Goal: Browse casually: Explore the website without a specific task or goal

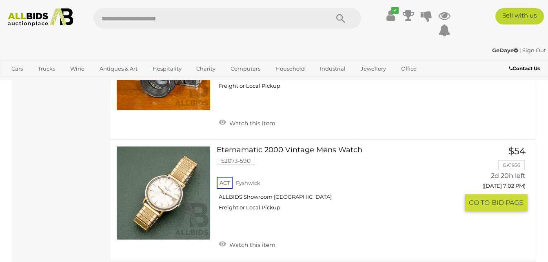
scroll to position [6402, 0]
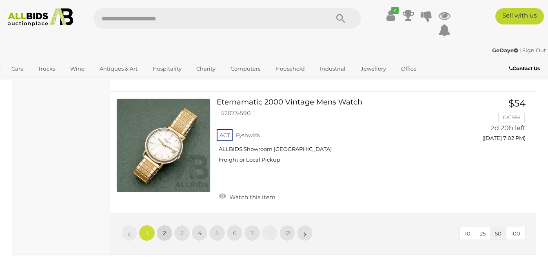
click at [164, 229] on span "2" at bounding box center [164, 232] width 3 height 7
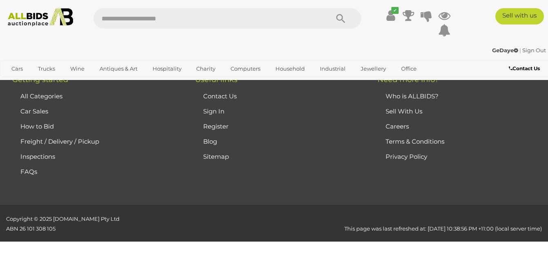
scroll to position [182, 0]
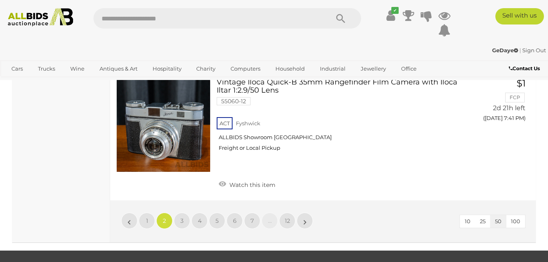
scroll to position [6339, 0]
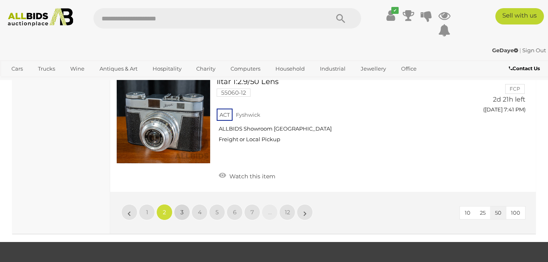
click at [183, 204] on link "3" at bounding box center [182, 212] width 16 height 16
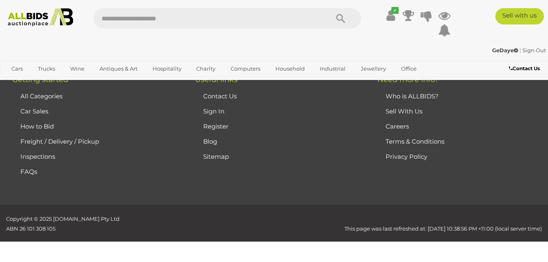
scroll to position [182, 0]
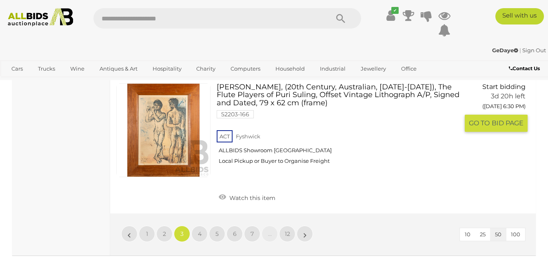
scroll to position [6298, 0]
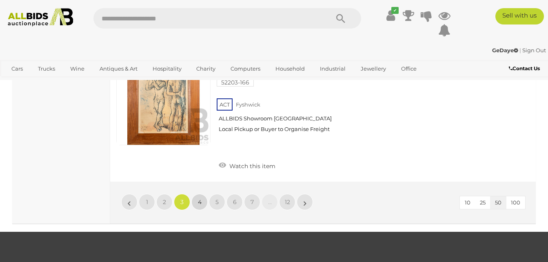
click at [200, 198] on span "4" at bounding box center [200, 201] width 4 height 7
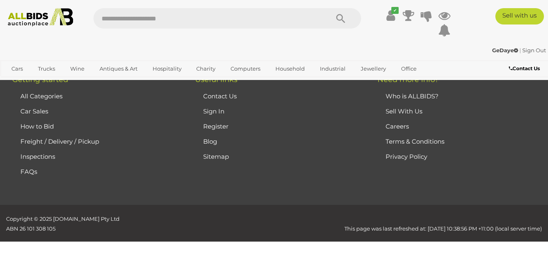
scroll to position [182, 0]
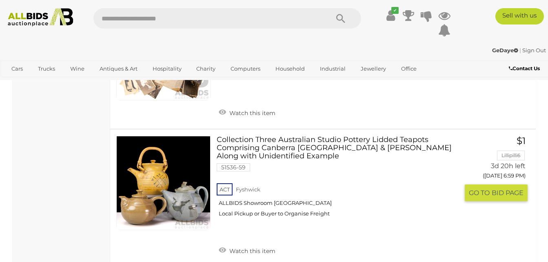
scroll to position [6502, 0]
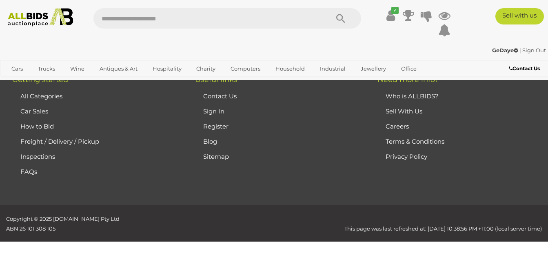
scroll to position [182, 0]
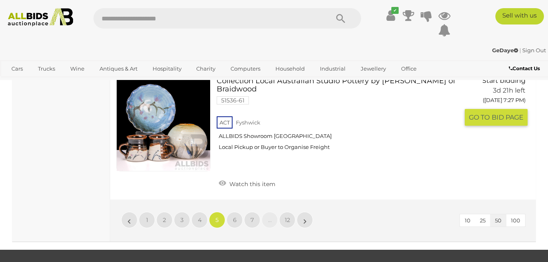
scroll to position [6461, 0]
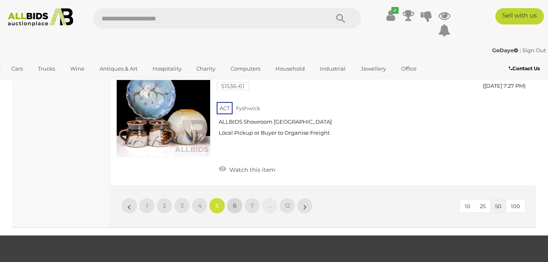
click at [234, 202] on span "6" at bounding box center [235, 205] width 4 height 7
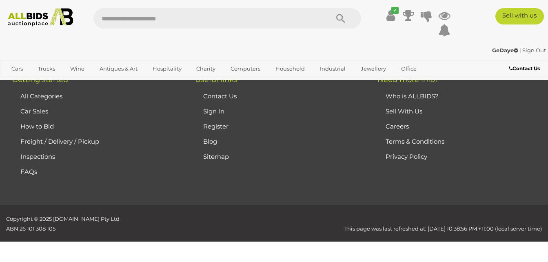
scroll to position [182, 0]
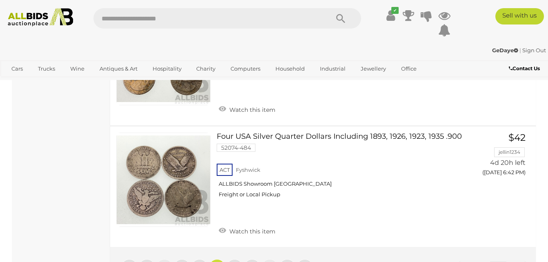
scroll to position [6543, 0]
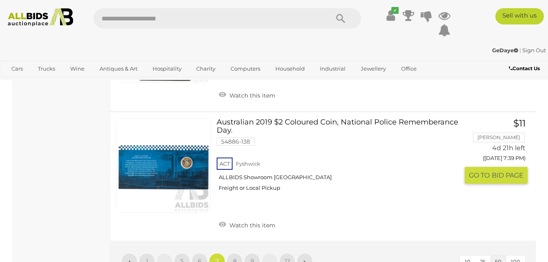
scroll to position [6584, 0]
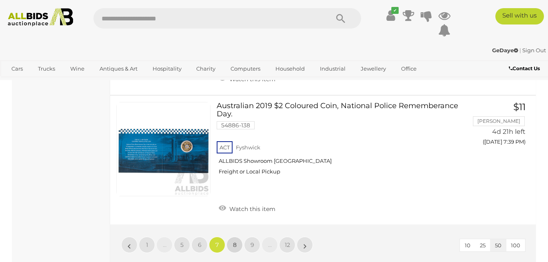
click at [234, 241] on span "8" at bounding box center [235, 244] width 4 height 7
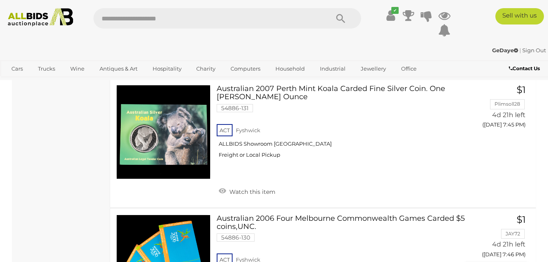
scroll to position [712, 0]
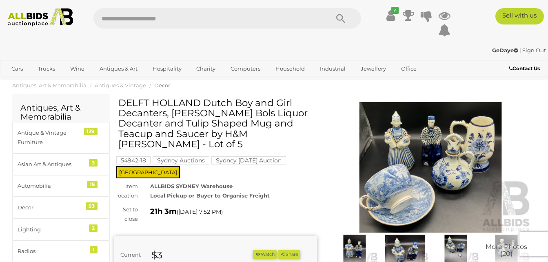
click at [442, 155] on img at bounding box center [430, 167] width 203 height 130
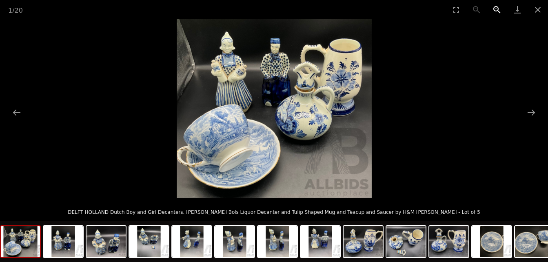
click at [494, 7] on button "Zoom in" at bounding box center [496, 9] width 20 height 19
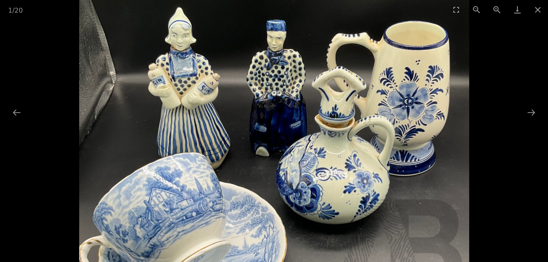
drag, startPoint x: 402, startPoint y: 60, endPoint x: 392, endPoint y: 115, distance: 56.6
click at [392, 115] on img at bounding box center [274, 160] width 390 height 357
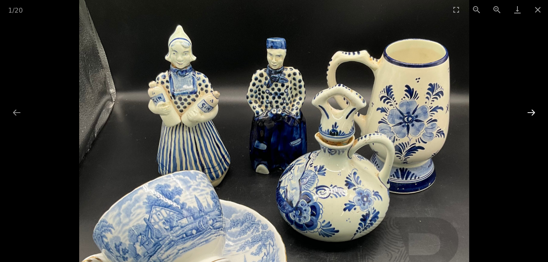
click at [528, 110] on button "Next slide" at bounding box center [530, 112] width 17 height 16
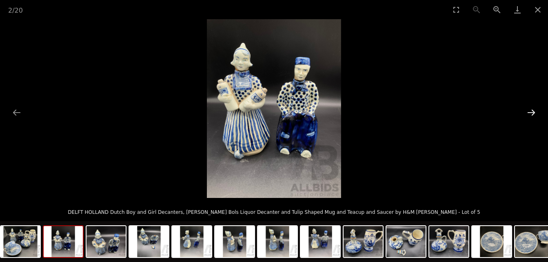
click at [528, 110] on button "Next slide" at bounding box center [530, 112] width 17 height 16
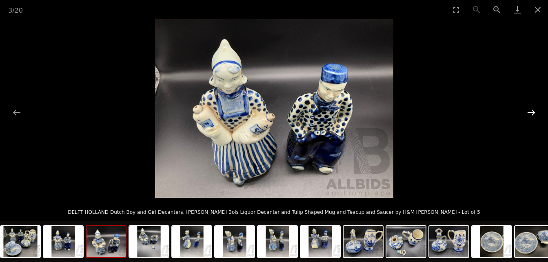
click at [528, 110] on button "Next slide" at bounding box center [530, 112] width 17 height 16
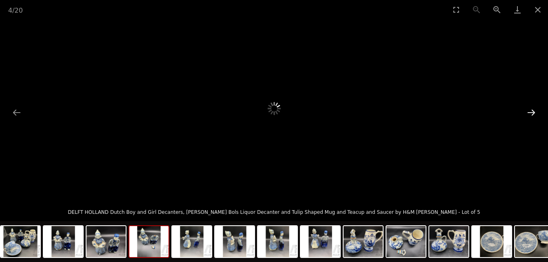
click at [528, 110] on button "Next slide" at bounding box center [530, 112] width 17 height 16
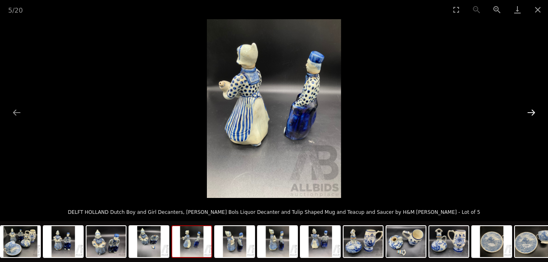
click at [528, 110] on button "Next slide" at bounding box center [530, 112] width 17 height 16
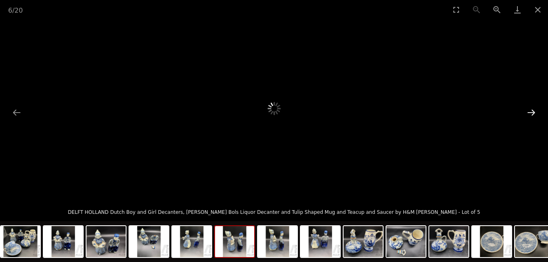
click at [527, 110] on button "Next slide" at bounding box center [530, 112] width 17 height 16
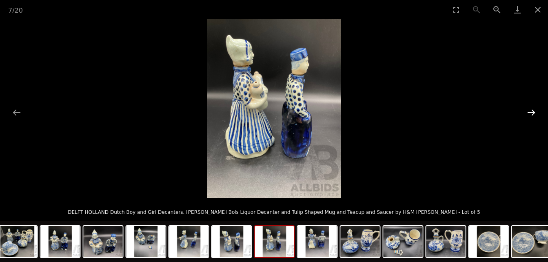
click at [527, 110] on button "Next slide" at bounding box center [530, 112] width 17 height 16
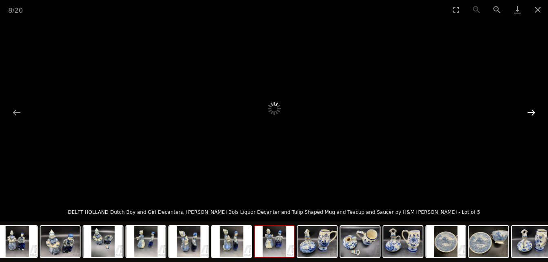
click at [527, 110] on button "Next slide" at bounding box center [530, 112] width 17 height 16
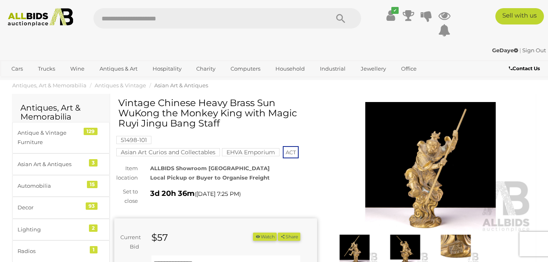
click at [452, 178] on img at bounding box center [430, 167] width 203 height 130
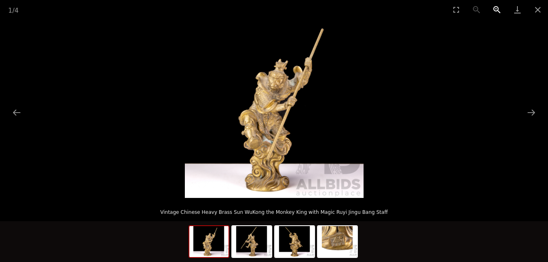
click at [496, 10] on button "Zoom in" at bounding box center [496, 9] width 20 height 19
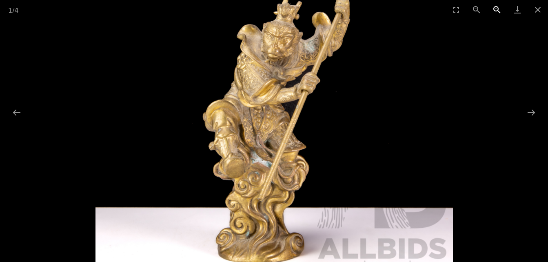
click at [496, 10] on button "Zoom in" at bounding box center [496, 9] width 20 height 19
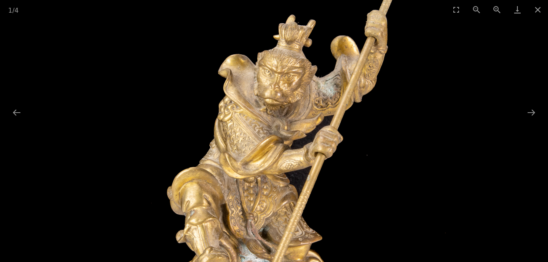
drag, startPoint x: 315, startPoint y: 85, endPoint x: 340, endPoint y: 162, distance: 81.6
click at [340, 162] on img at bounding box center [274, 164] width 536 height 536
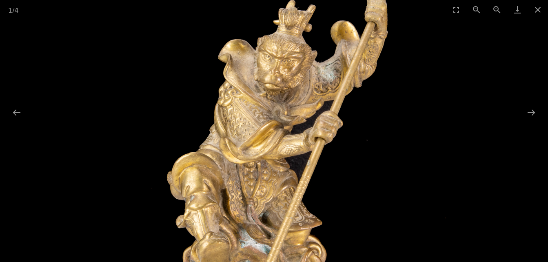
drag, startPoint x: 335, startPoint y: 191, endPoint x: 328, endPoint y: 97, distance: 94.4
click at [329, 99] on img at bounding box center [274, 149] width 536 height 536
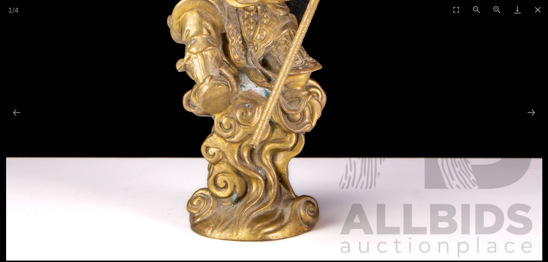
drag, startPoint x: 428, startPoint y: 204, endPoint x: 427, endPoint y: 177, distance: 26.9
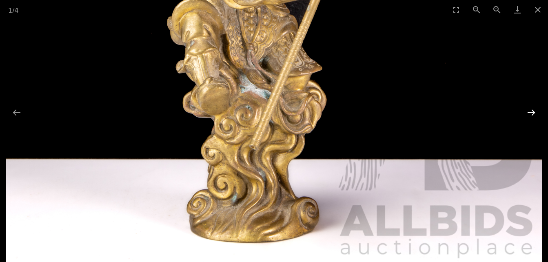
click at [529, 115] on button "Next slide" at bounding box center [530, 112] width 17 height 16
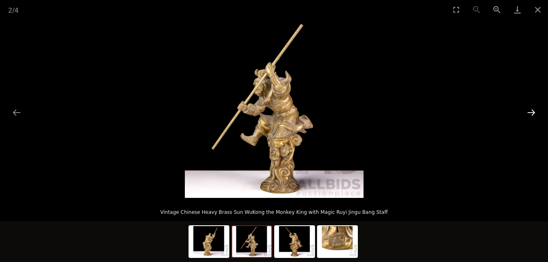
click at [529, 115] on button "Next slide" at bounding box center [530, 112] width 17 height 16
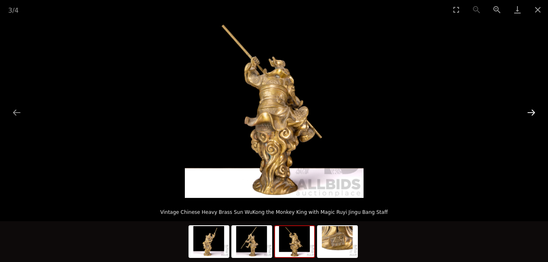
click at [529, 115] on button "Next slide" at bounding box center [530, 112] width 17 height 16
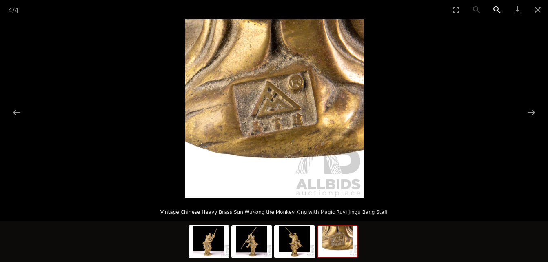
click at [495, 12] on button "Zoom in" at bounding box center [496, 9] width 20 height 19
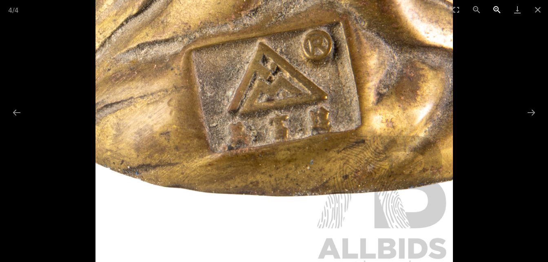
click at [495, 12] on button "Zoom in" at bounding box center [496, 9] width 20 height 19
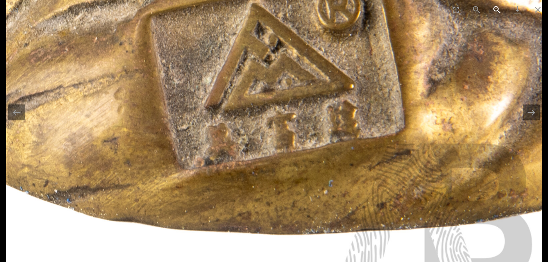
click at [495, 12] on button "Zoom in" at bounding box center [496, 9] width 20 height 19
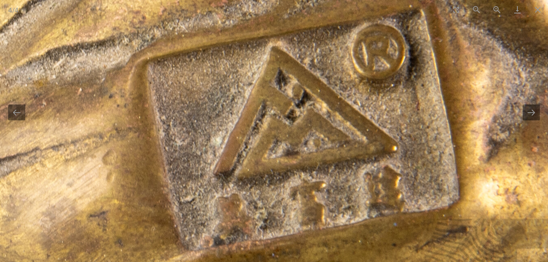
drag, startPoint x: 407, startPoint y: 104, endPoint x: 433, endPoint y: 200, distance: 100.1
click at [433, 200] on img at bounding box center [299, 148] width 658 height 658
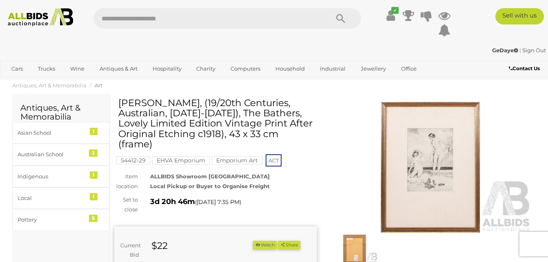
click at [447, 157] on img at bounding box center [430, 167] width 203 height 130
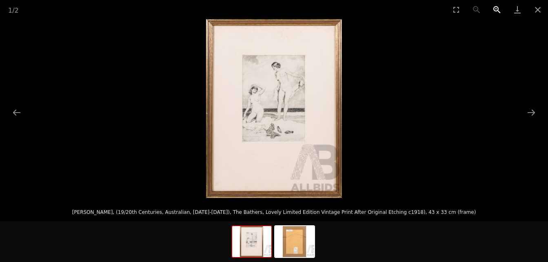
click at [495, 8] on button "Zoom in" at bounding box center [496, 9] width 20 height 19
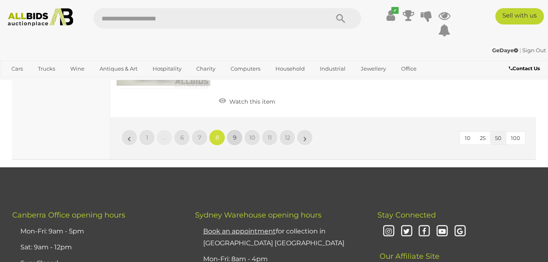
scroll to position [6344, 0]
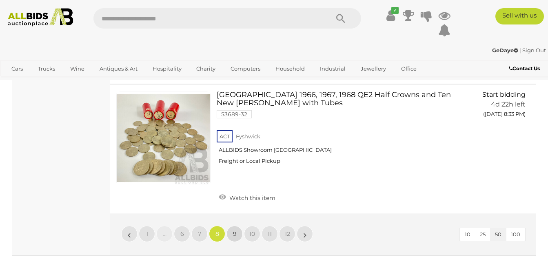
click at [239, 225] on link "9" at bounding box center [234, 233] width 16 height 16
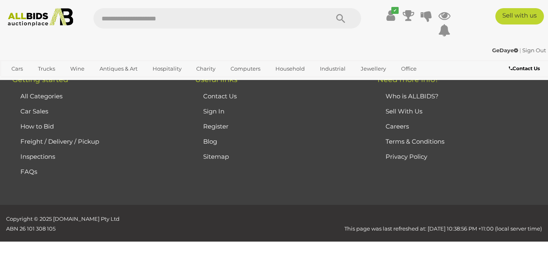
scroll to position [182, 0]
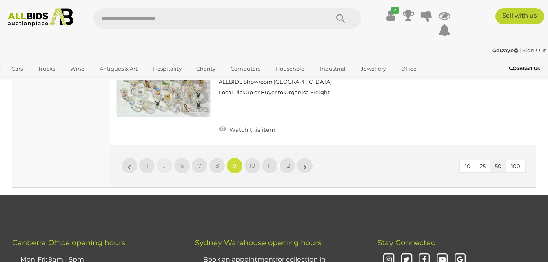
scroll to position [6665, 0]
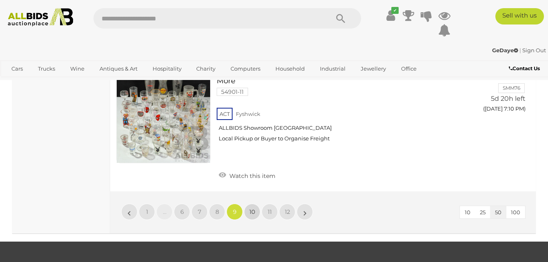
click at [249, 208] on span "10" at bounding box center [252, 211] width 6 height 7
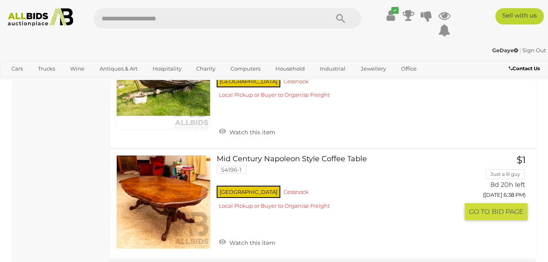
scroll to position [6502, 0]
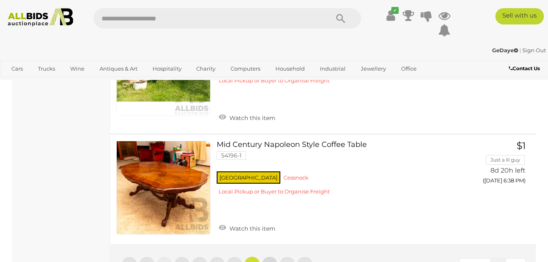
click at [274, 256] on link "11" at bounding box center [269, 264] width 16 height 16
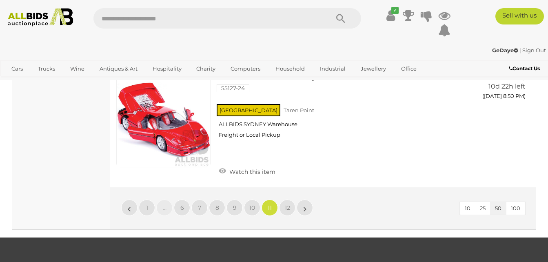
scroll to position [6013, 0]
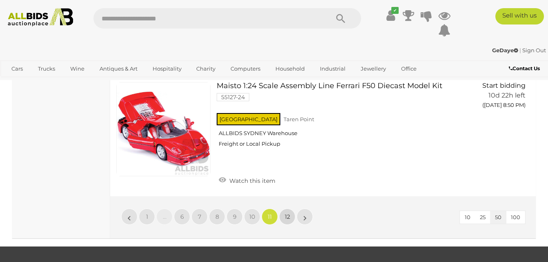
click at [286, 213] on span "12" at bounding box center [287, 216] width 5 height 7
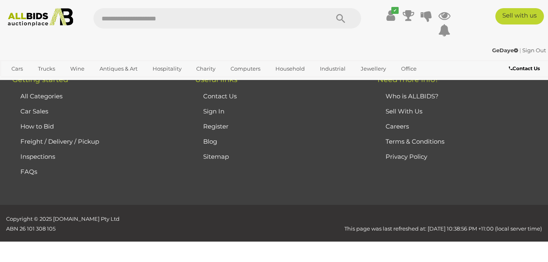
scroll to position [182, 0]
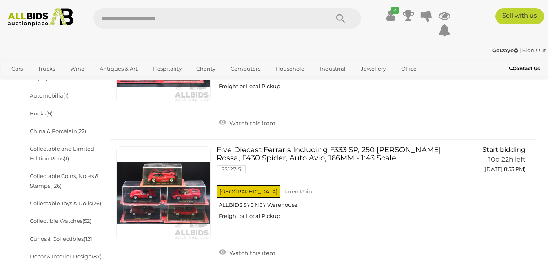
scroll to position [263, 0]
